Goal: Information Seeking & Learning: Find specific page/section

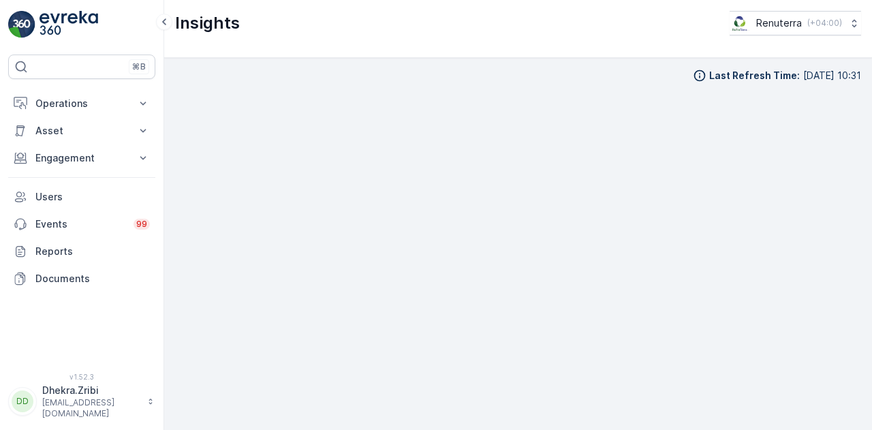
scroll to position [30, 0]
click at [104, 151] on p "Engagement" at bounding box center [81, 158] width 93 height 14
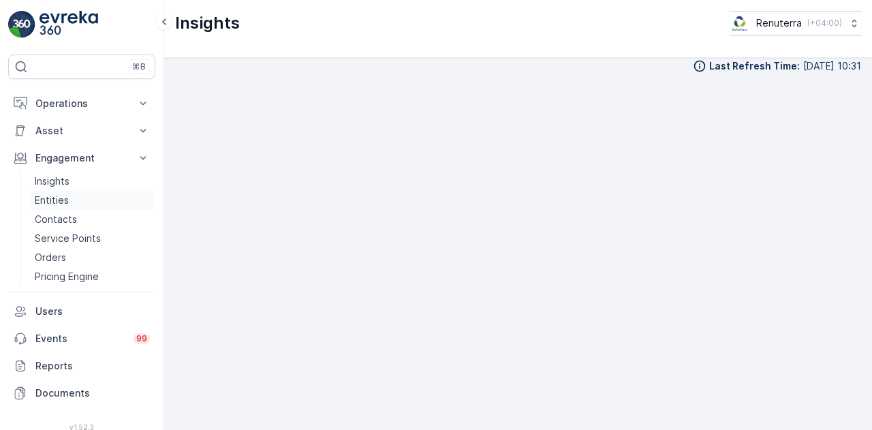
click at [72, 200] on link "Entities" at bounding box center [92, 200] width 126 height 19
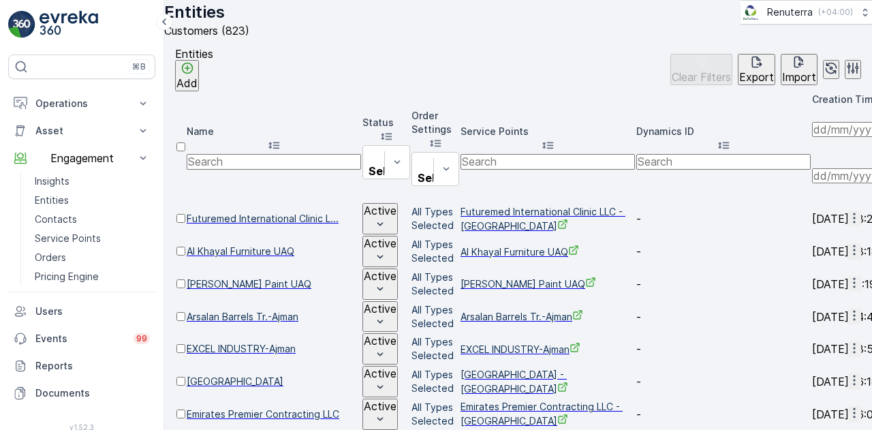
click at [274, 154] on input "text" at bounding box center [274, 161] width 174 height 15
type input "ص"
type input "wise"
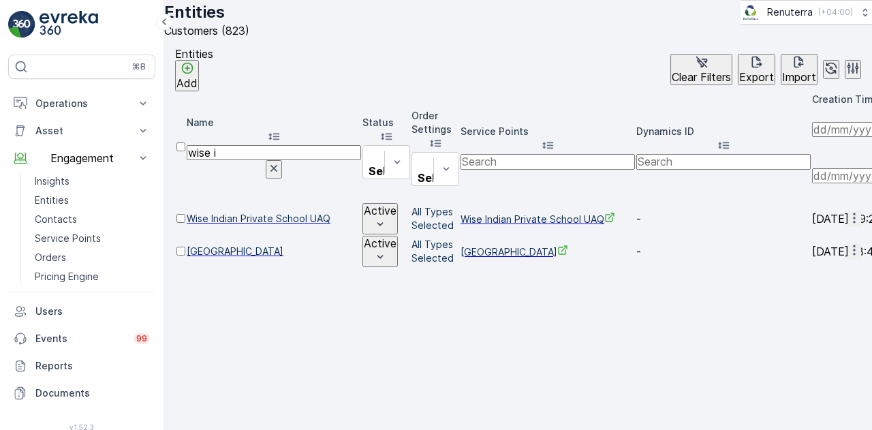
click at [274, 245] on span "[GEOGRAPHIC_DATA]" at bounding box center [274, 252] width 174 height 14
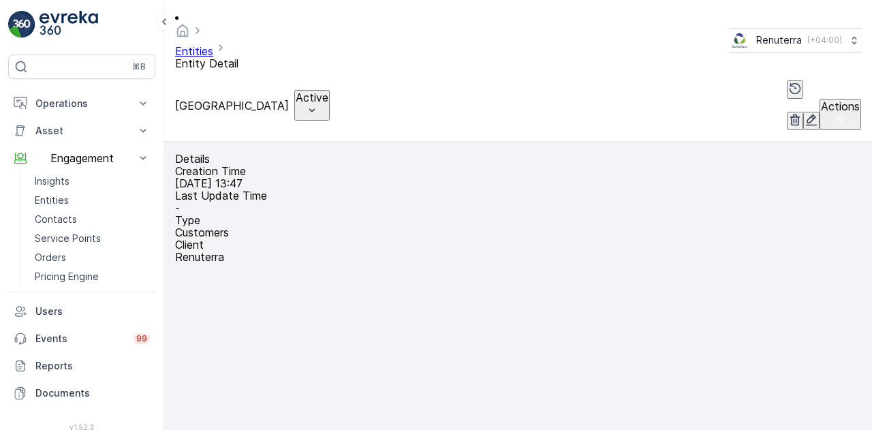
click at [247, 234] on div "Creation Time 21.03.2025 13:47 Last Update Time - Type Customers Client Renuter…" at bounding box center [518, 214] width 686 height 98
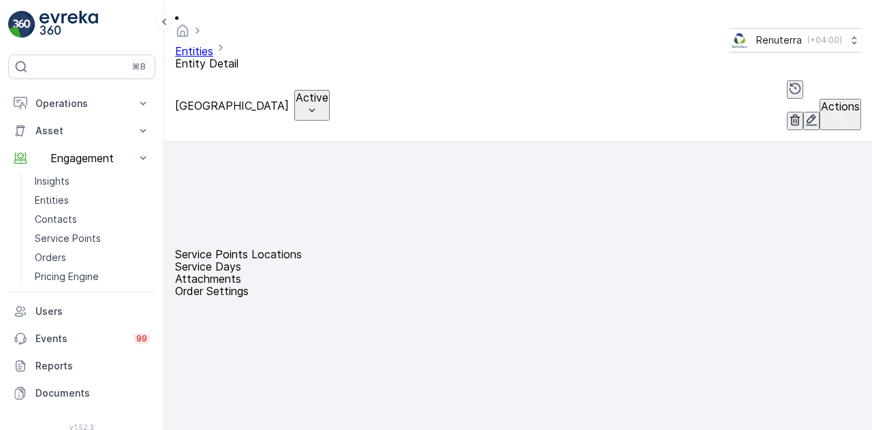
scroll to position [273, 0]
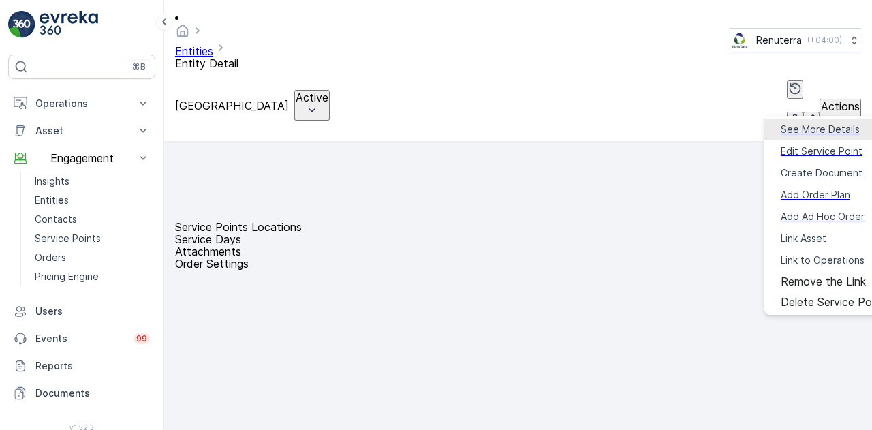
click at [803, 127] on span "See More Details" at bounding box center [820, 130] width 79 height 14
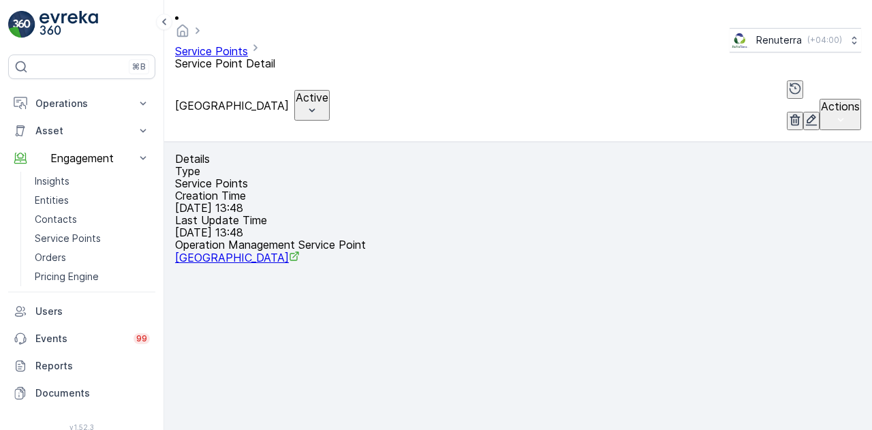
click at [296, 264] on div "Type Service Points Creation Time 21.03.2025 13:48 Last Update Time 21.03.2025 …" at bounding box center [518, 214] width 686 height 99
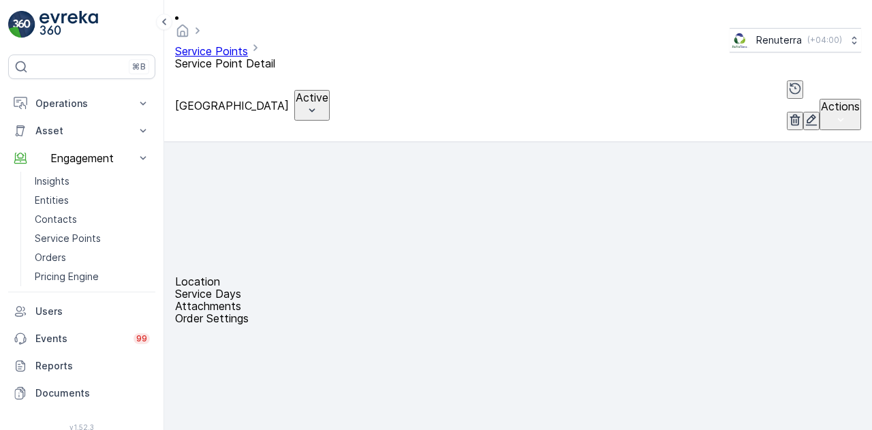
scroll to position [245, 0]
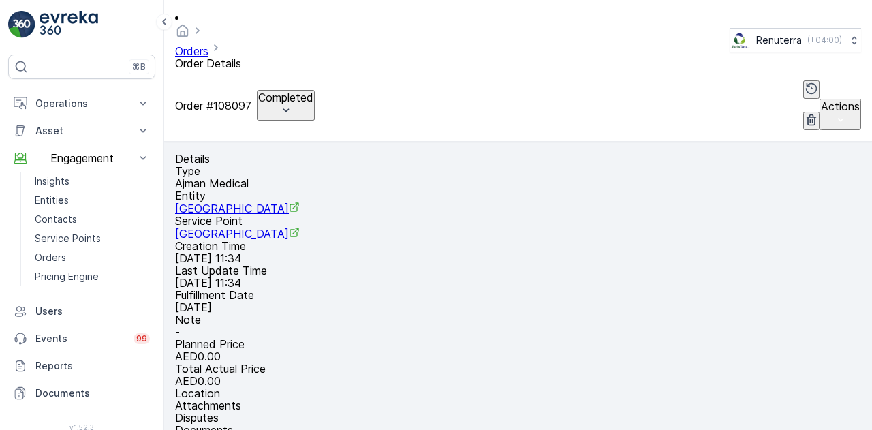
click at [380, 326] on p "-" at bounding box center [518, 332] width 686 height 12
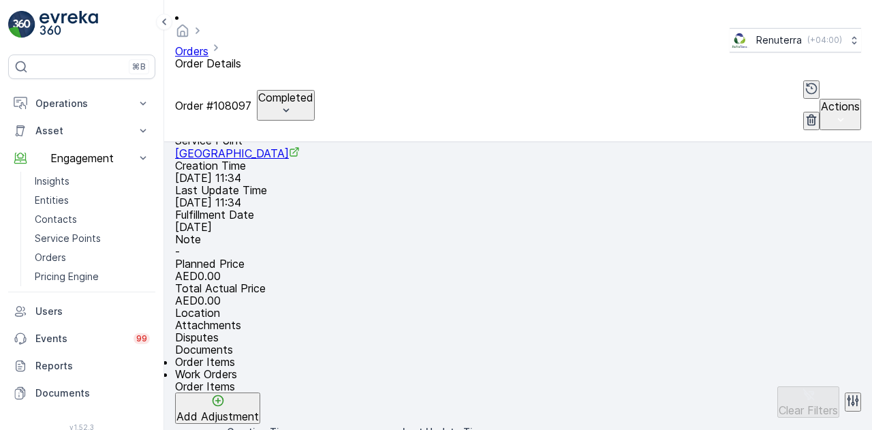
scroll to position [82, 0]
click at [237, 366] on span "Work Orders" at bounding box center [206, 373] width 62 height 14
click at [713, 354] on ul "Order Items Work Orders" at bounding box center [518, 366] width 686 height 25
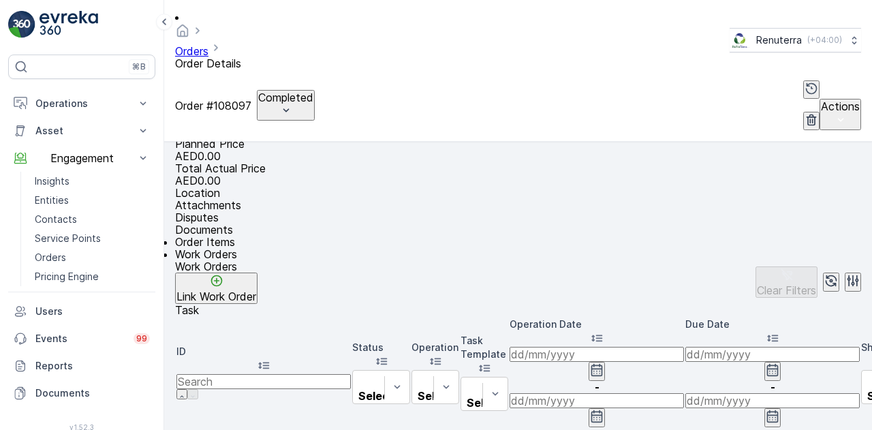
scroll to position [218, 0]
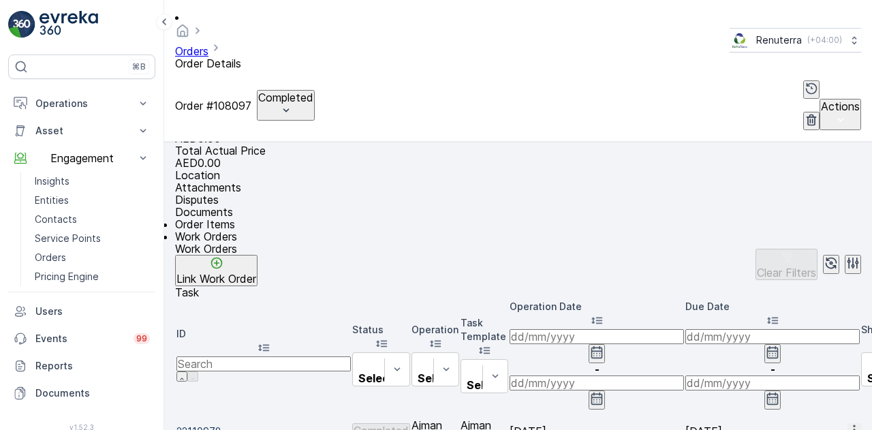
click at [211, 217] on span "Order Items" at bounding box center [205, 224] width 60 height 14
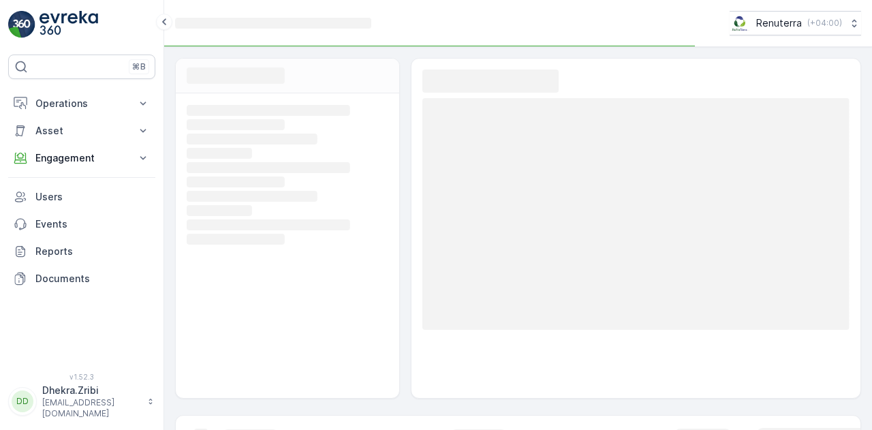
scroll to position [30, 0]
